Goal: Information Seeking & Learning: Learn about a topic

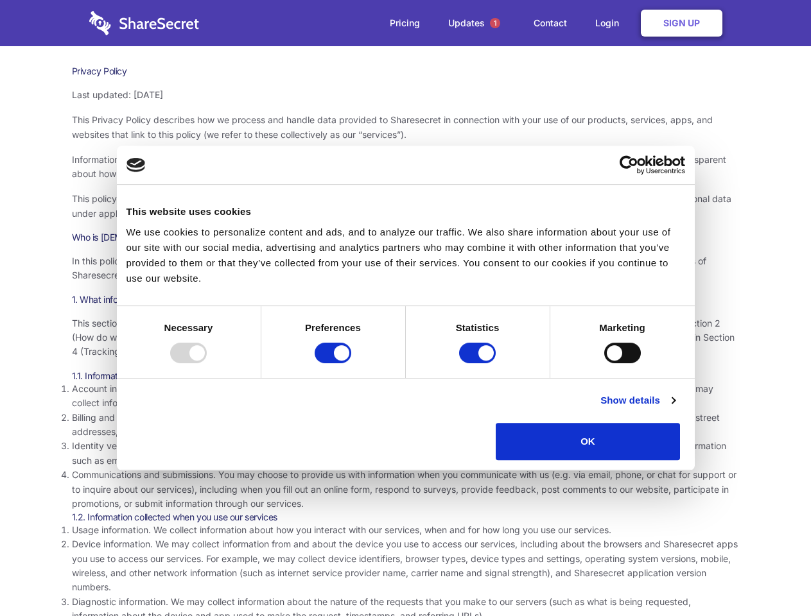
click at [207, 363] on div at bounding box center [188, 353] width 37 height 21
click at [351, 363] on input "Preferences" at bounding box center [333, 353] width 37 height 21
checkbox input "false"
click at [479, 363] on input "Statistics" at bounding box center [477, 353] width 37 height 21
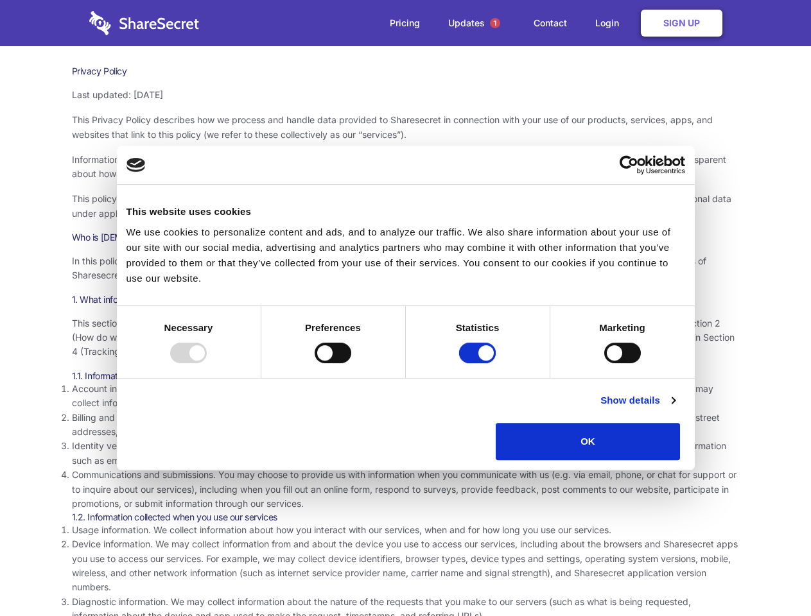
checkbox input "false"
click at [604, 363] on input "Marketing" at bounding box center [622, 353] width 37 height 21
checkbox input "true"
click at [675, 408] on link "Show details" at bounding box center [637, 400] width 74 height 15
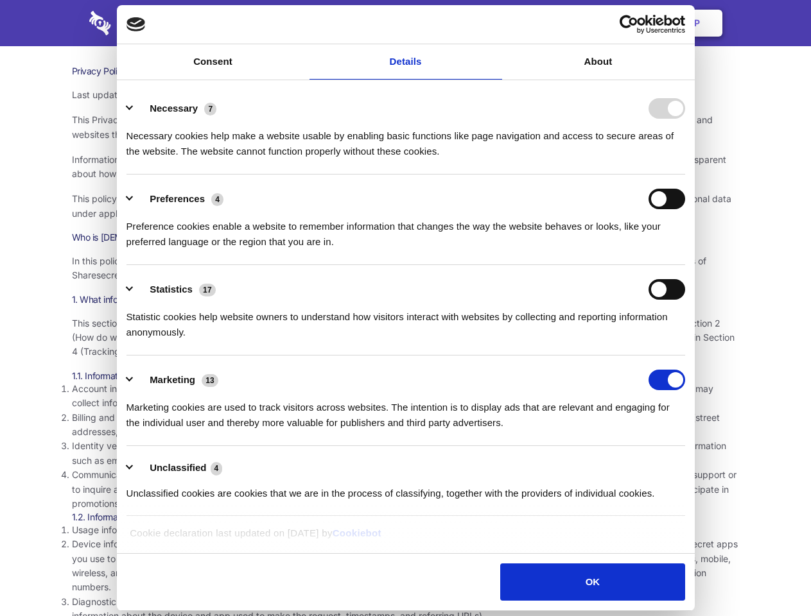
click at [710, 465] on li "Identity verification information. Some services require you to verify your ide…" at bounding box center [406, 453] width 668 height 29
click at [494, 23] on span "1" at bounding box center [495, 23] width 10 height 10
